Goal: Navigation & Orientation: Find specific page/section

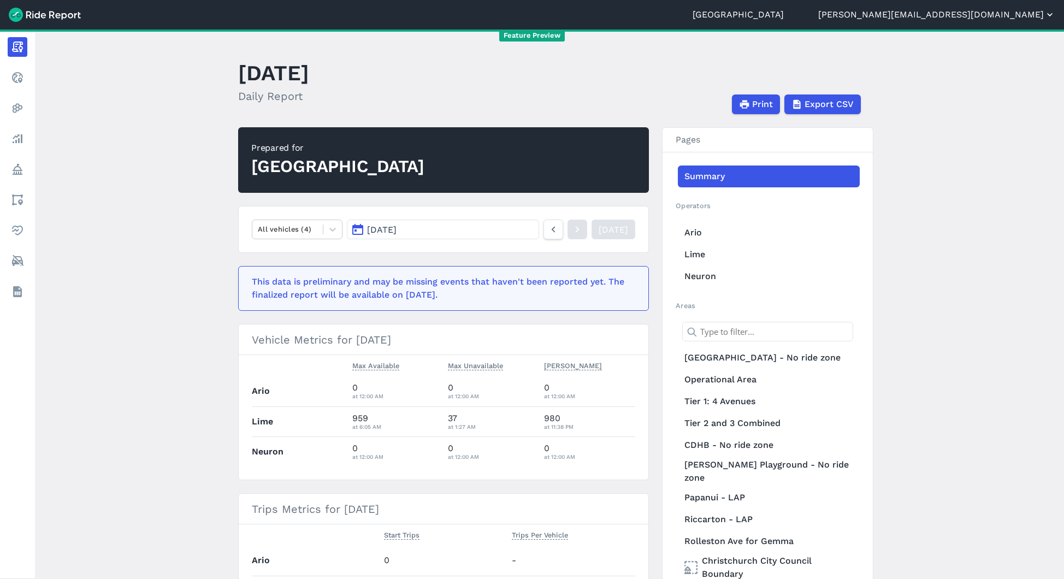
click at [1007, 14] on button "[PERSON_NAME][EMAIL_ADDRESS][DOMAIN_NAME]" at bounding box center [937, 14] width 237 height 13
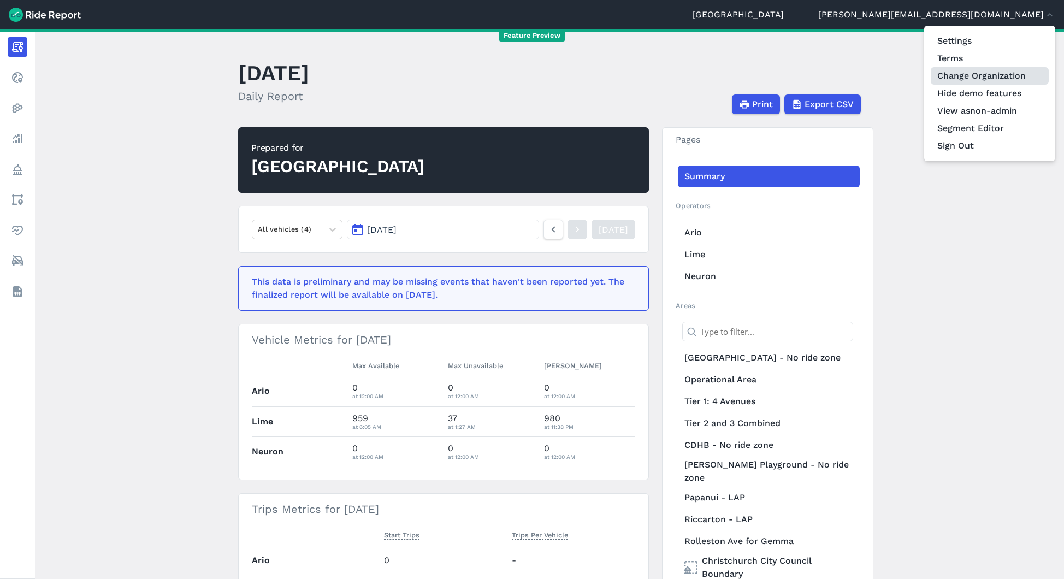
click at [992, 73] on link "Change Organization" at bounding box center [990, 75] width 118 height 17
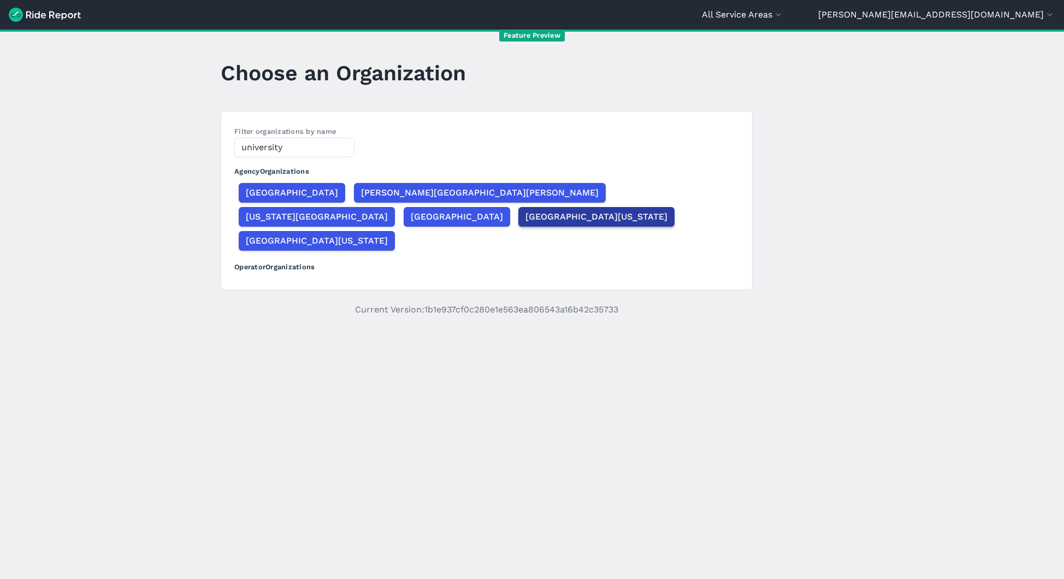
type input "university"
click at [526, 214] on span "[GEOGRAPHIC_DATA][US_STATE]" at bounding box center [597, 216] width 142 height 13
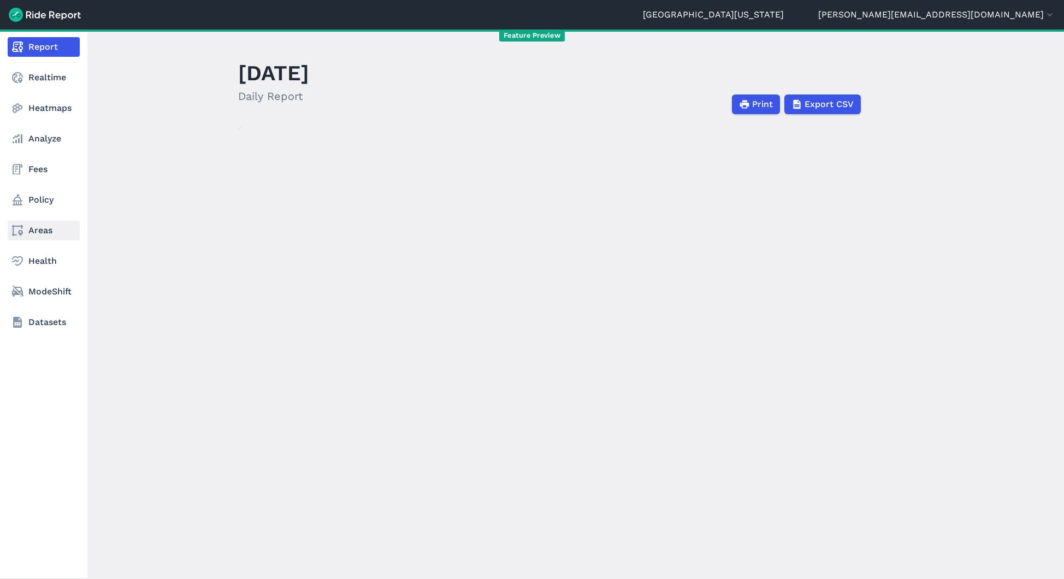
click at [23, 233] on icon at bounding box center [17, 230] width 13 height 13
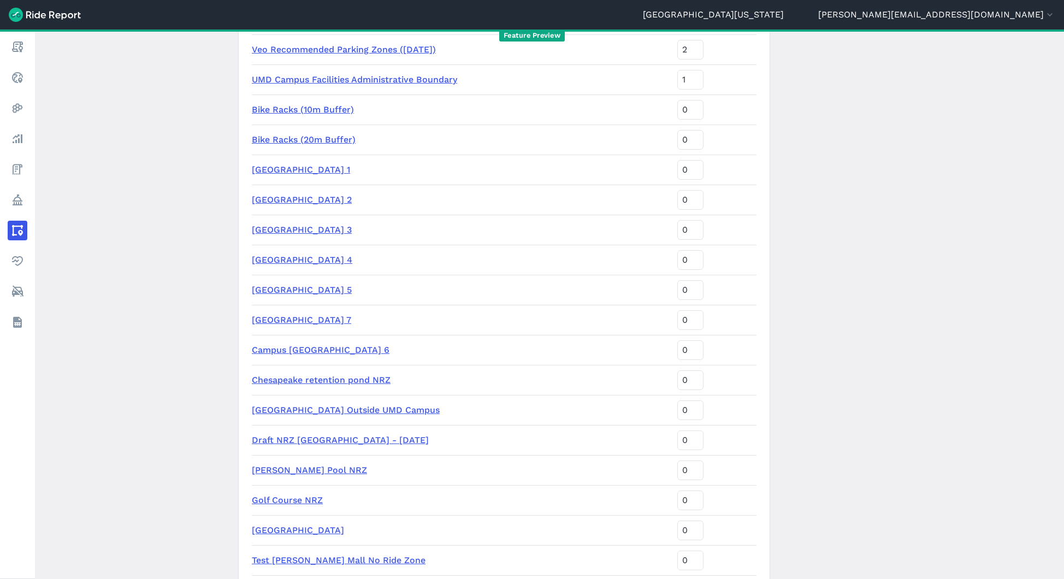
scroll to position [501, 0]
